Goal: Check status: Check status

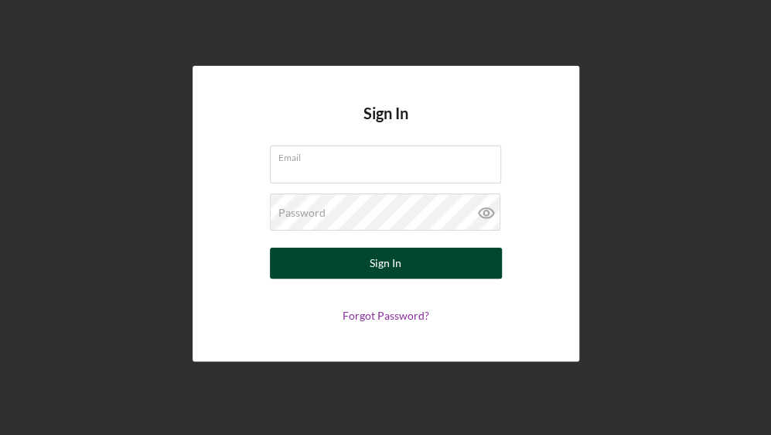
type input "[EMAIL_ADDRESS][DOMAIN_NAME]"
click at [439, 254] on button "Sign In" at bounding box center [386, 262] width 232 height 31
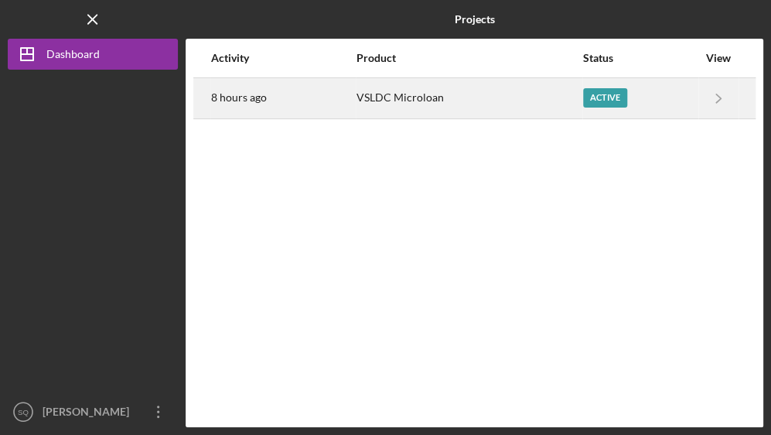
click at [668, 110] on div "Active" at bounding box center [640, 98] width 114 height 39
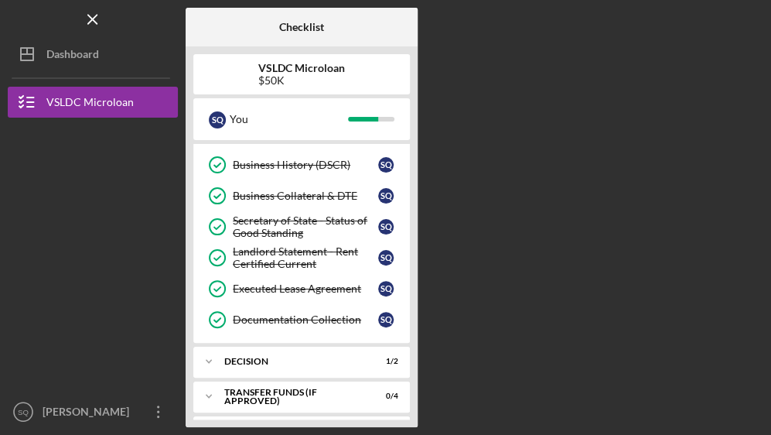
scroll to position [280, 0]
